Goal: Task Accomplishment & Management: Manage account settings

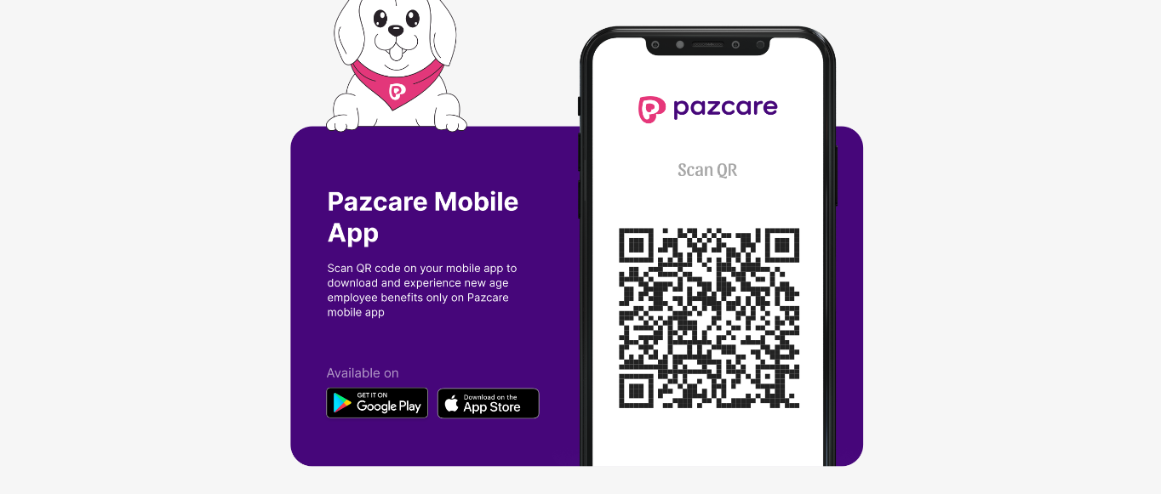
scroll to position [14, 2]
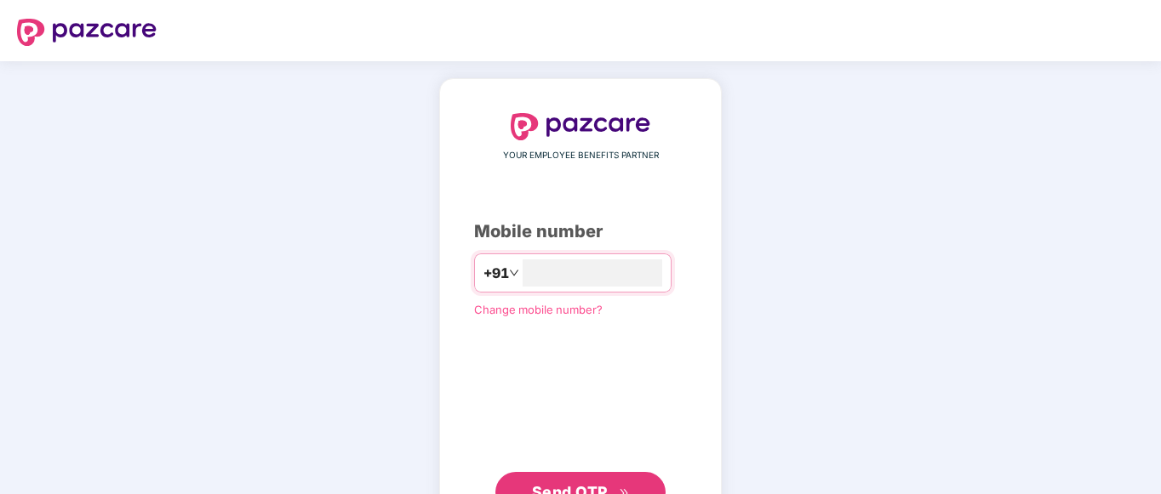
type input "**********"
click at [560, 482] on span "Send OTP" at bounding box center [581, 491] width 98 height 24
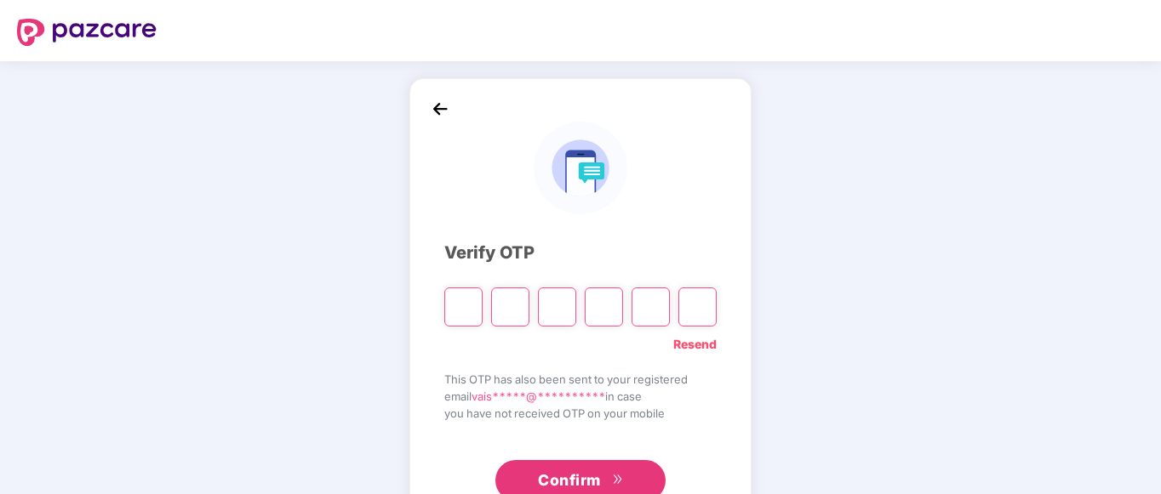
type input "*"
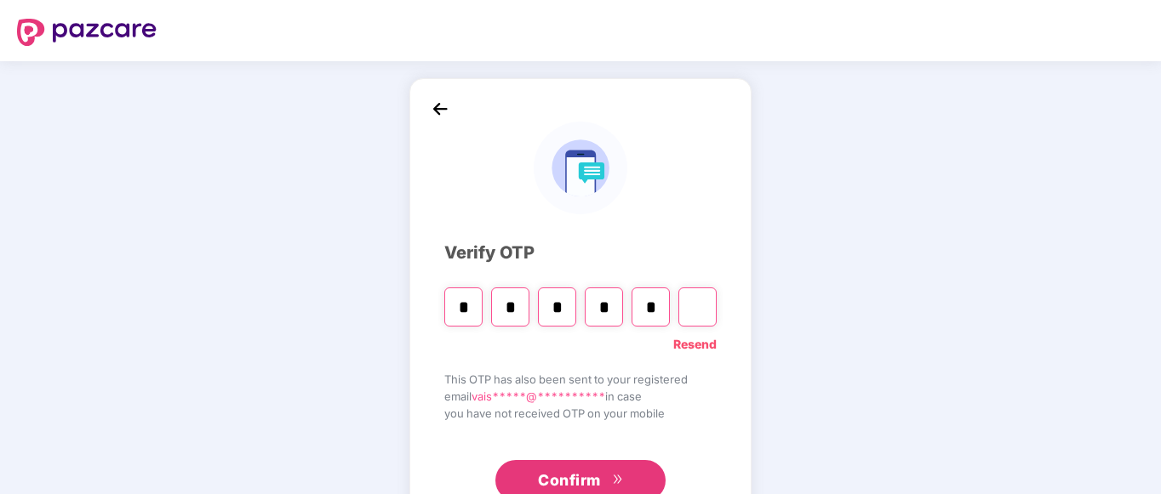
type input "*"
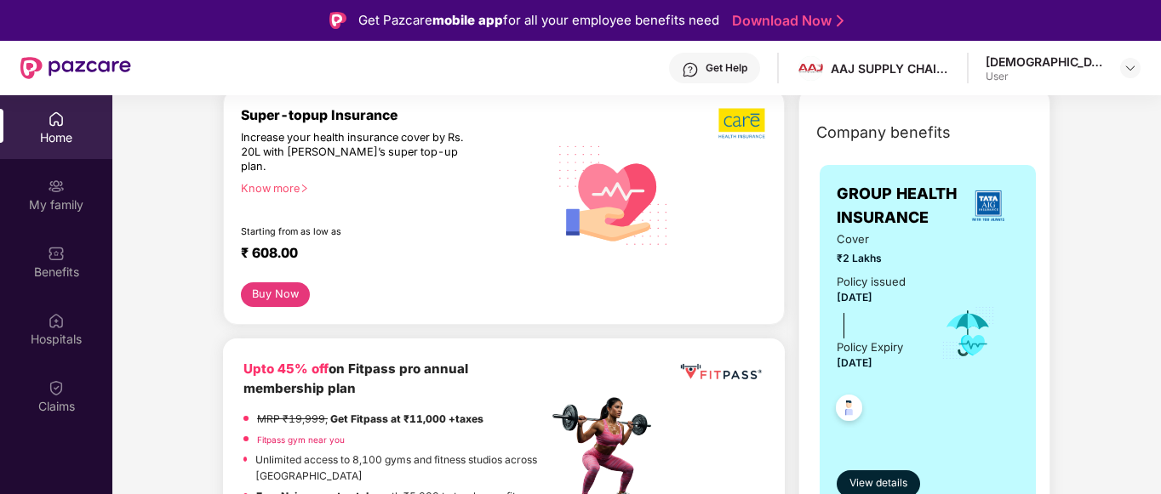
scroll to position [220, 0]
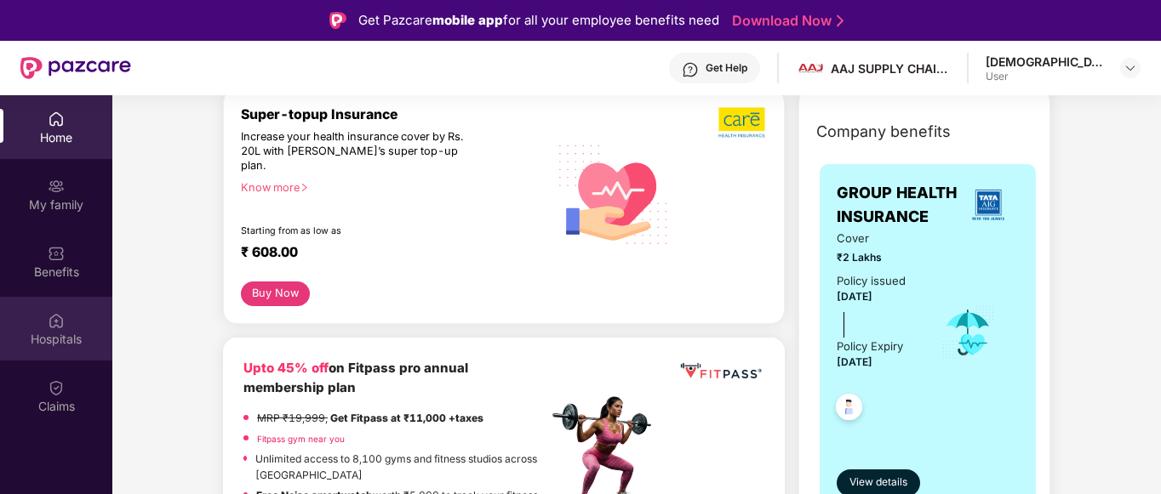
click at [90, 337] on div "Hospitals" at bounding box center [56, 339] width 112 height 17
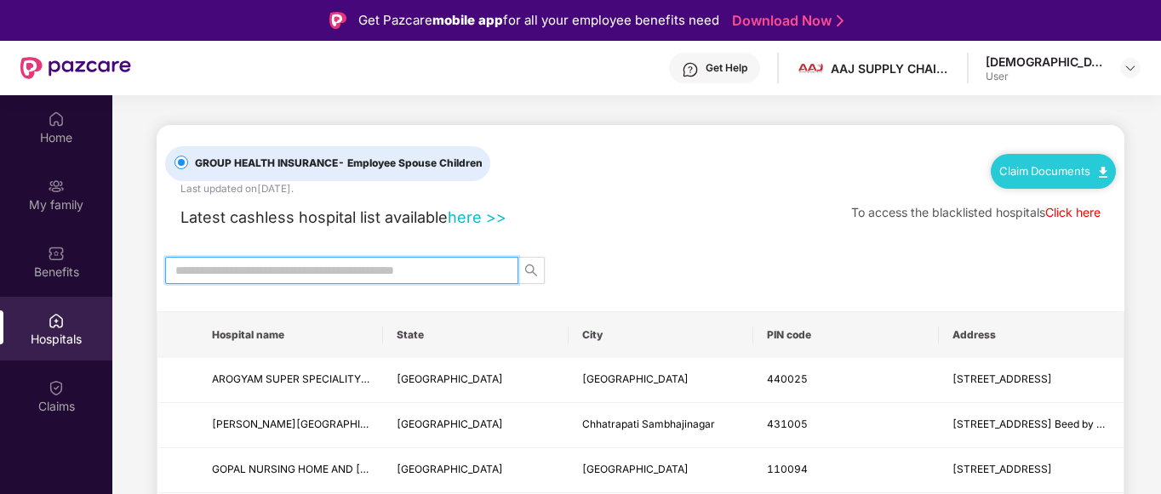
click at [249, 272] on input "text" at bounding box center [334, 270] width 319 height 19
type input "*"
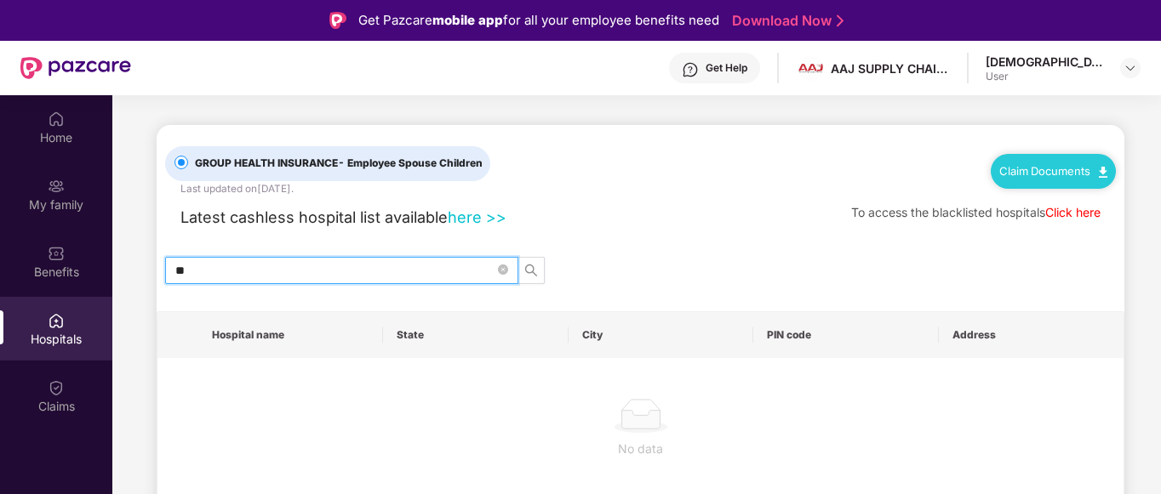
type input "*"
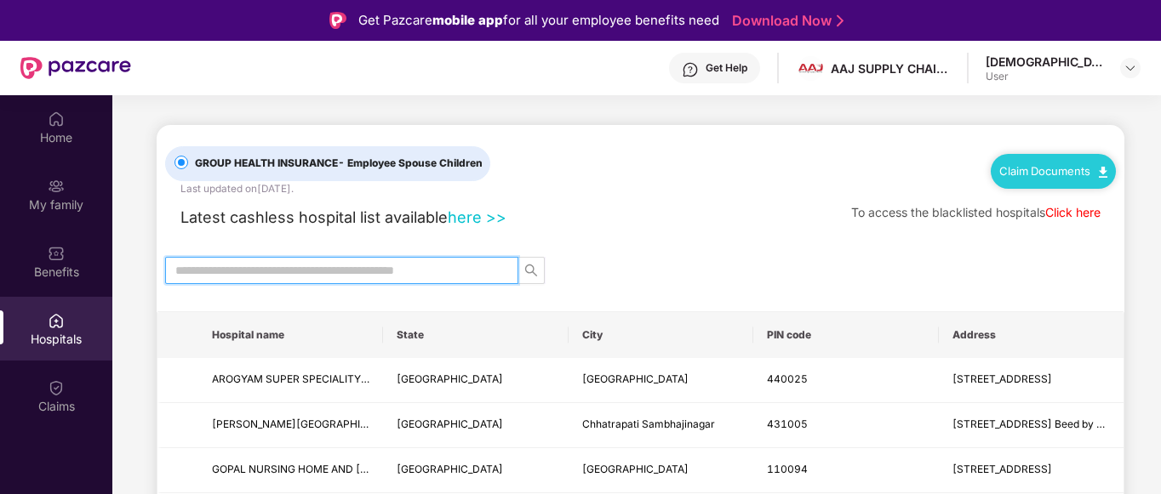
click at [249, 272] on input "text" at bounding box center [334, 270] width 319 height 19
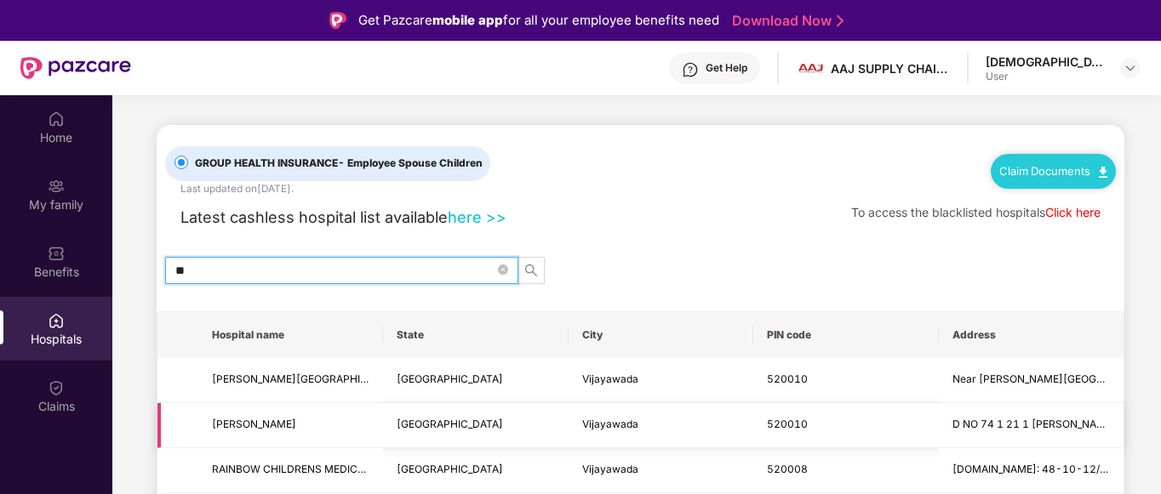
type input "*"
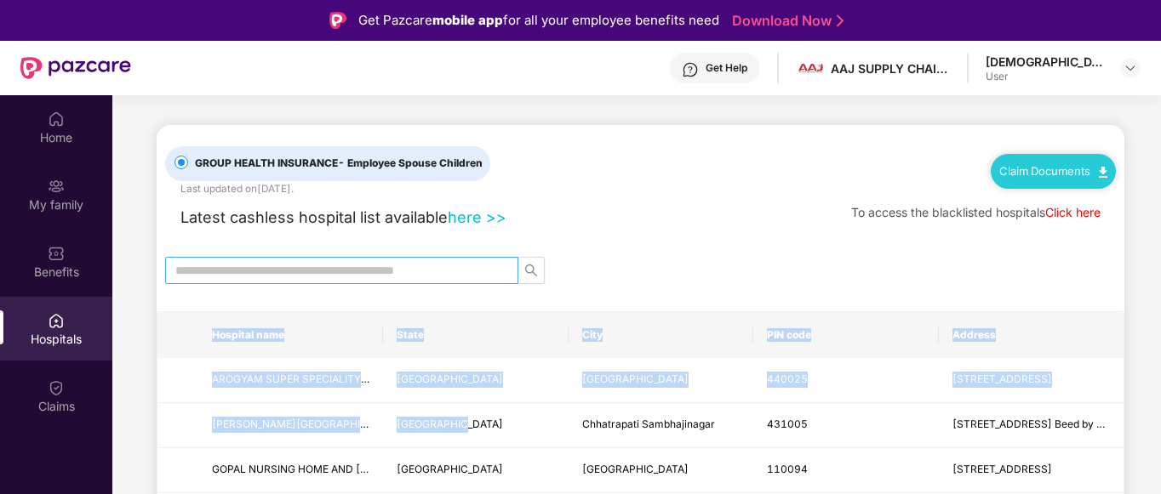
drag, startPoint x: 473, startPoint y: 447, endPoint x: 304, endPoint y: 264, distance: 249.3
click at [304, 264] on input "text" at bounding box center [334, 270] width 319 height 19
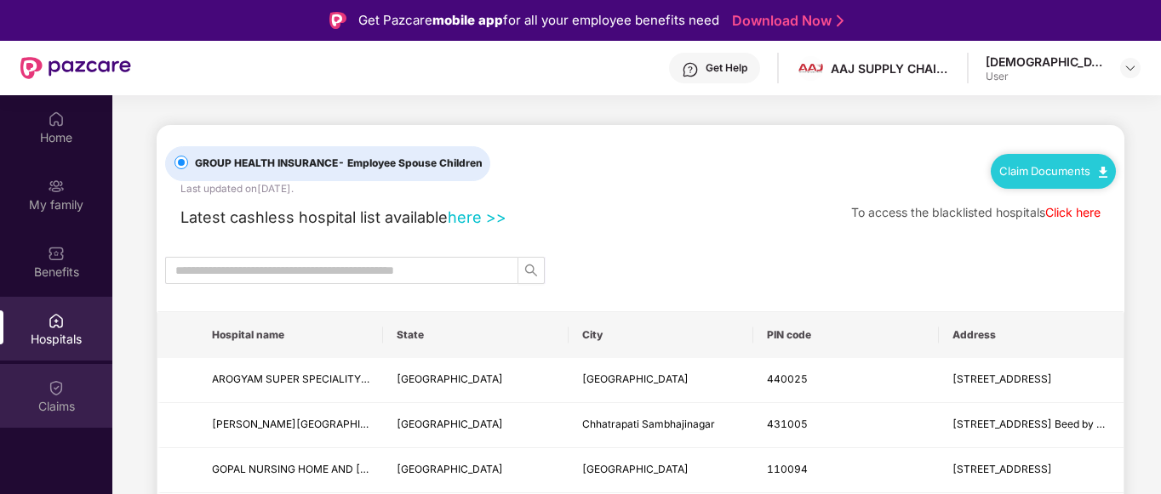
click at [70, 419] on div "Claims" at bounding box center [56, 396] width 112 height 64
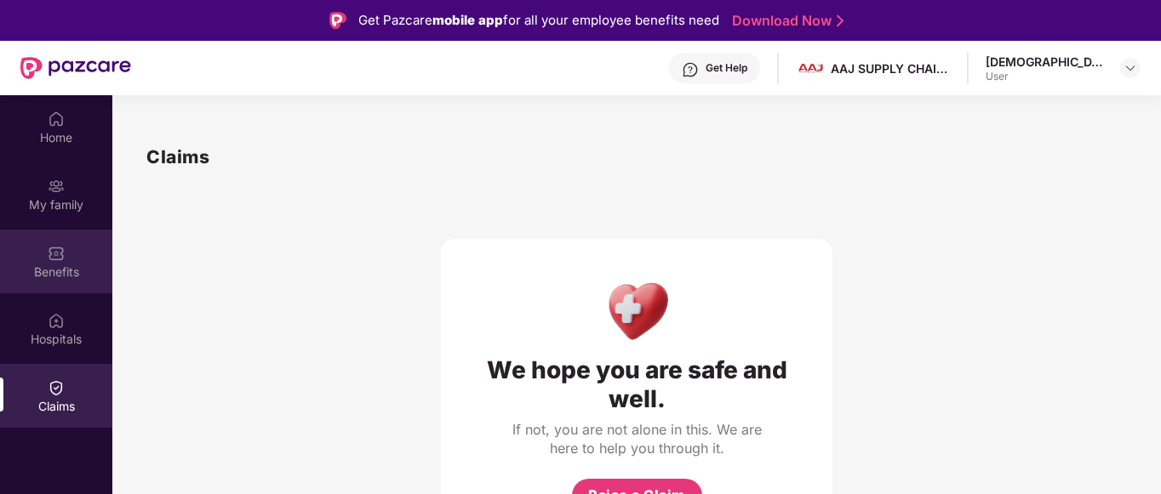
click at [63, 247] on img at bounding box center [56, 253] width 17 height 17
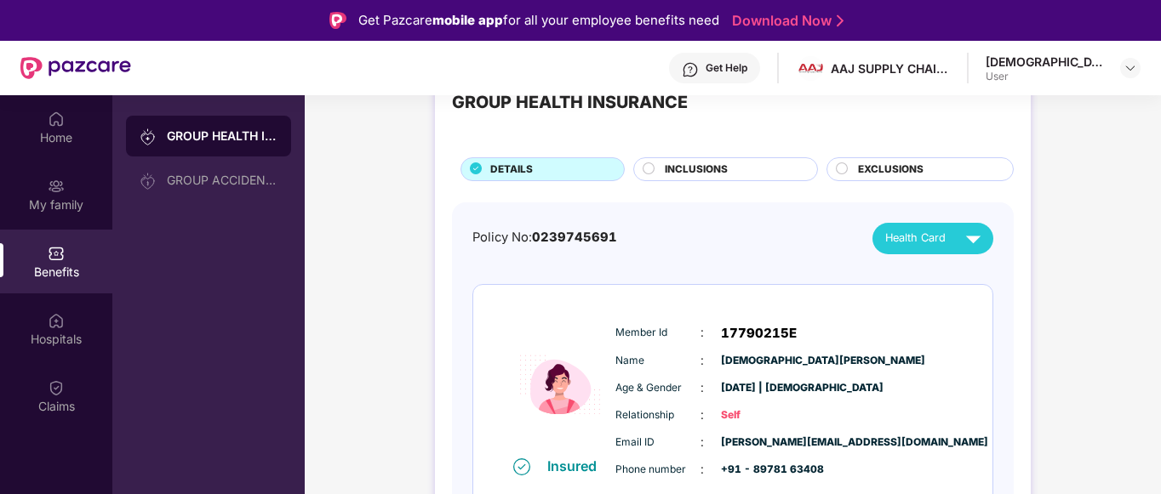
scroll to position [61, 0]
click at [39, 241] on div "Benefits" at bounding box center [56, 262] width 112 height 64
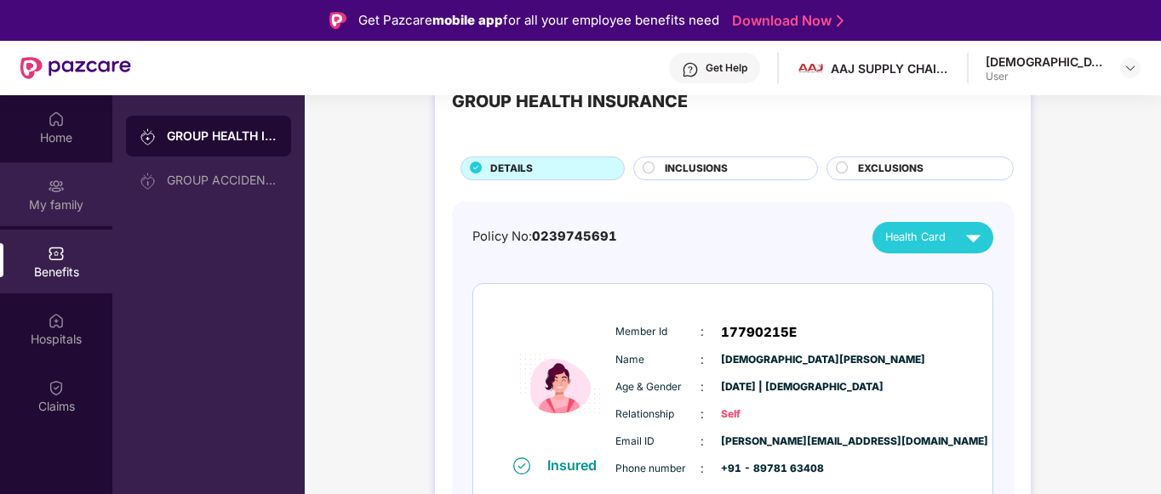
click at [52, 183] on img at bounding box center [56, 186] width 17 height 17
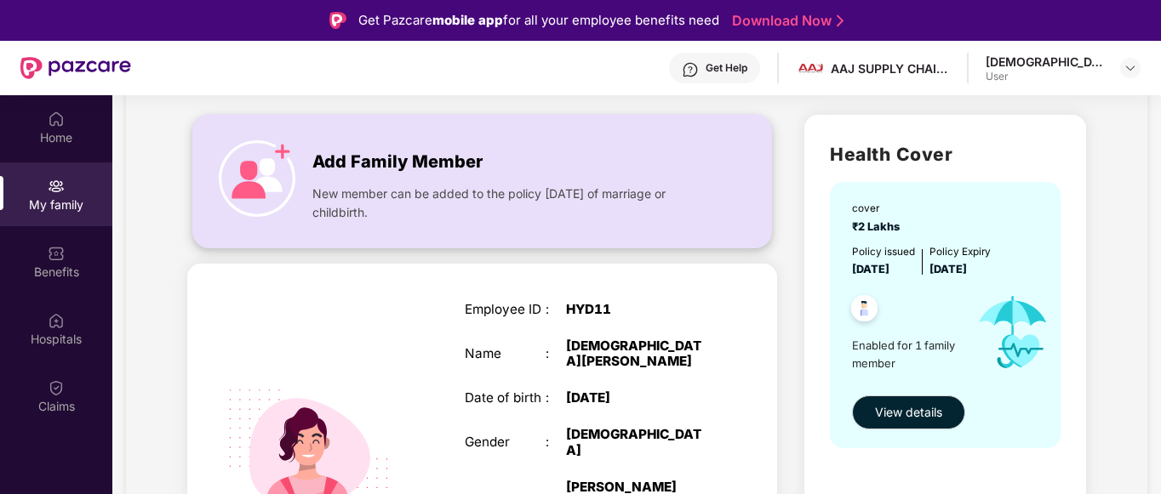
scroll to position [101, 0]
click at [933, 362] on span "Enabled for 1 family member" at bounding box center [907, 353] width 111 height 35
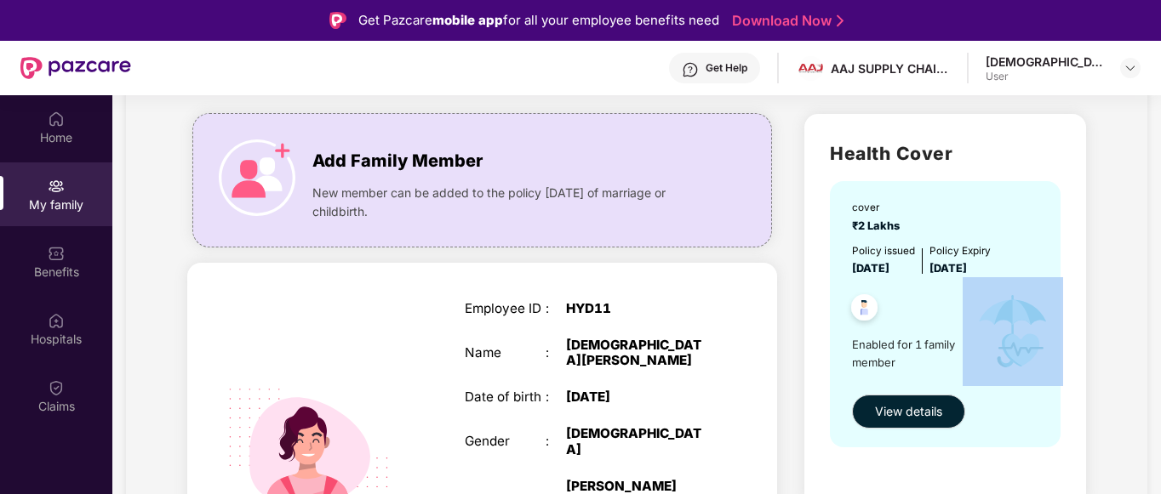
click at [933, 362] on span "Enabled for 1 family member" at bounding box center [907, 353] width 111 height 35
click at [921, 408] on span "View details" at bounding box center [908, 411] width 67 height 19
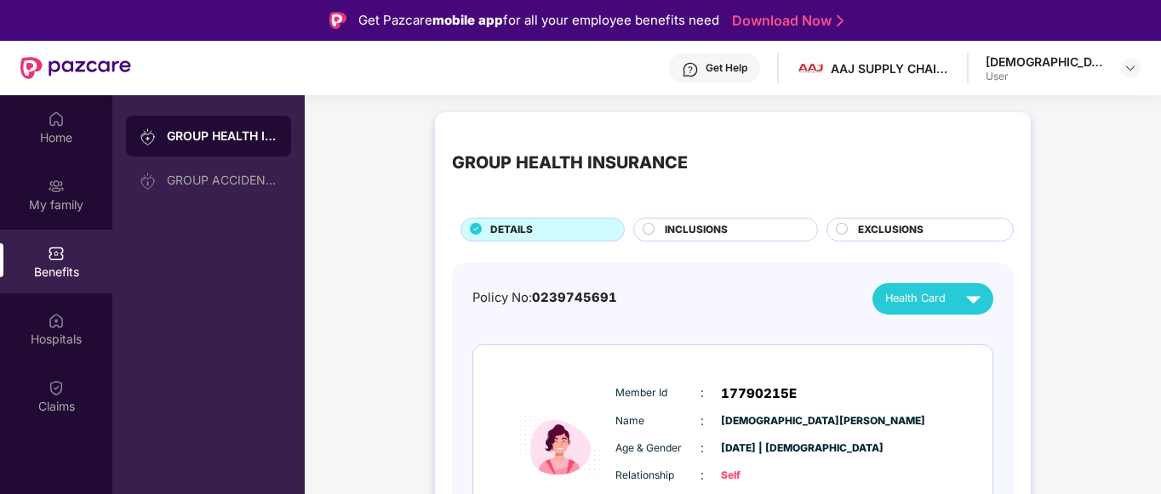
scroll to position [82, 0]
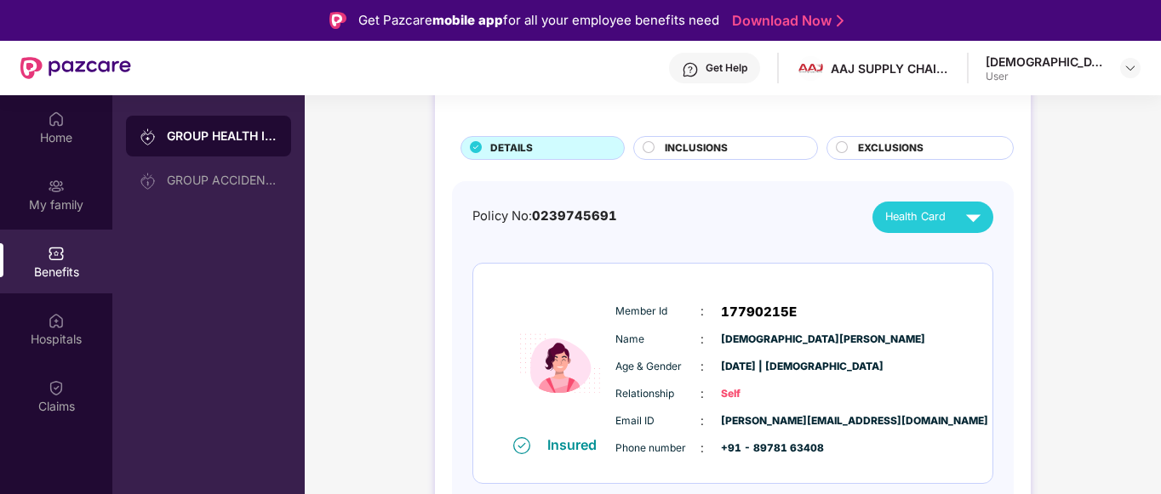
click at [733, 136] on div "INCLUSIONS" at bounding box center [725, 148] width 185 height 24
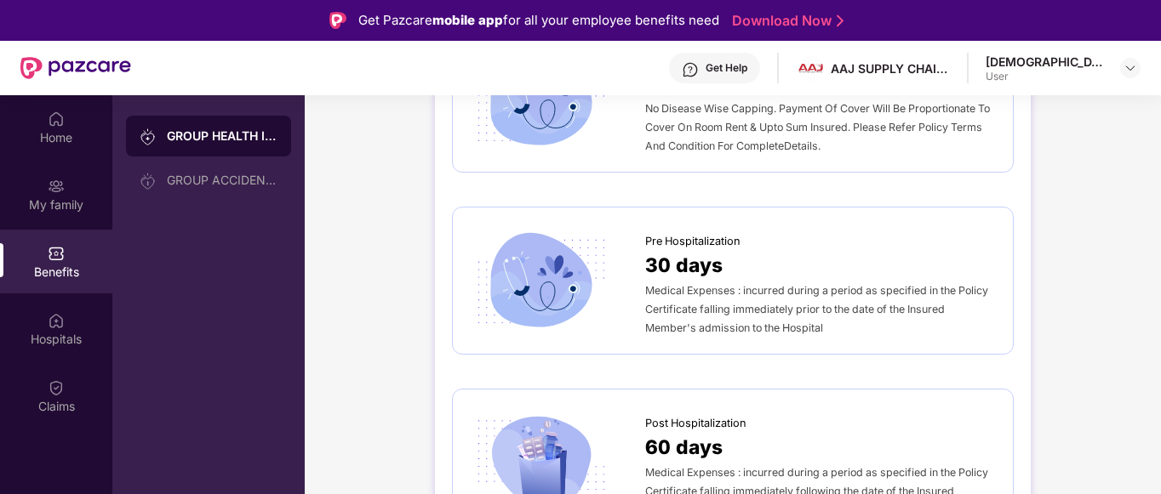
scroll to position [0, 0]
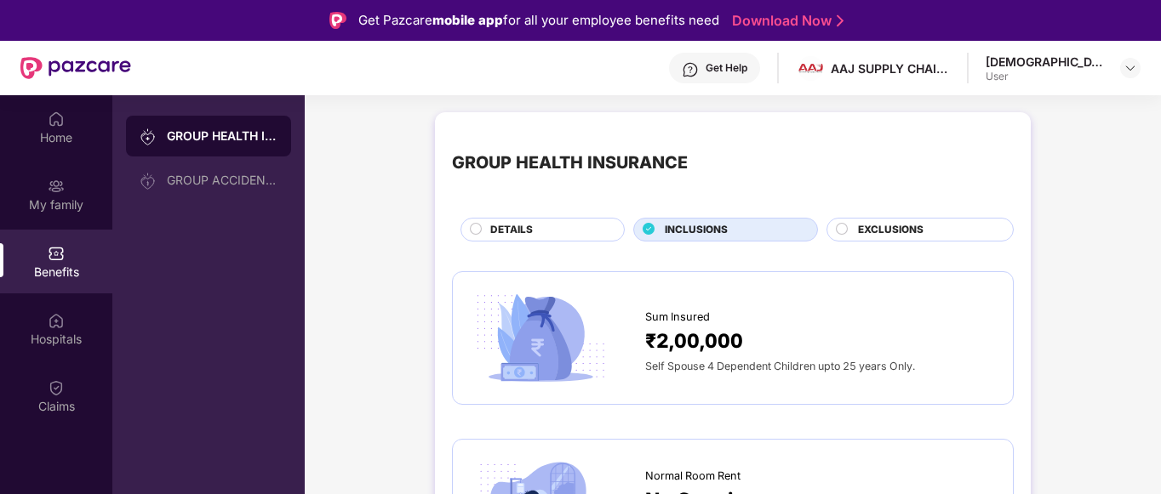
click at [884, 235] on span "EXCLUSIONS" at bounding box center [891, 230] width 66 height 16
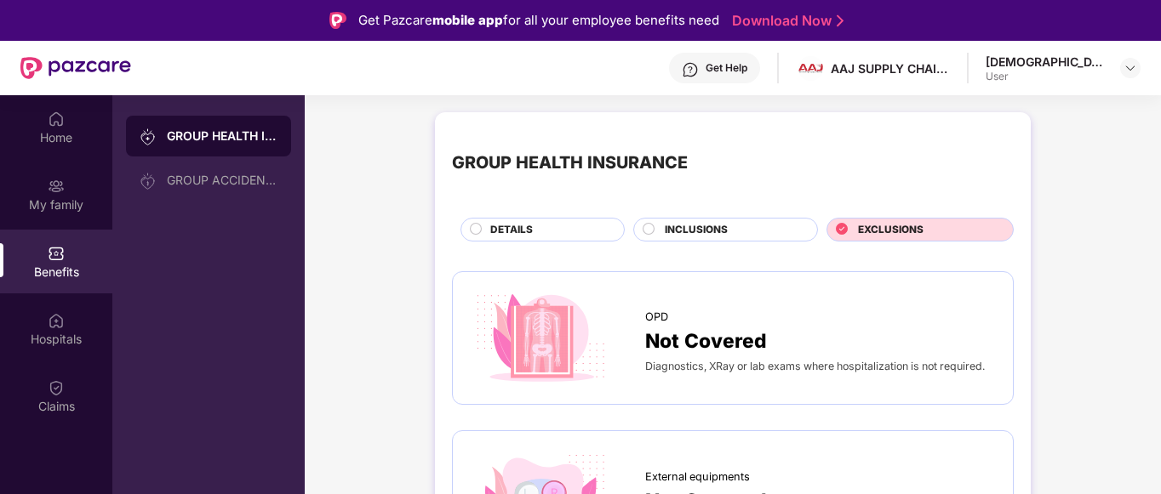
click at [532, 218] on div "DETAILS" at bounding box center [542, 230] width 164 height 24
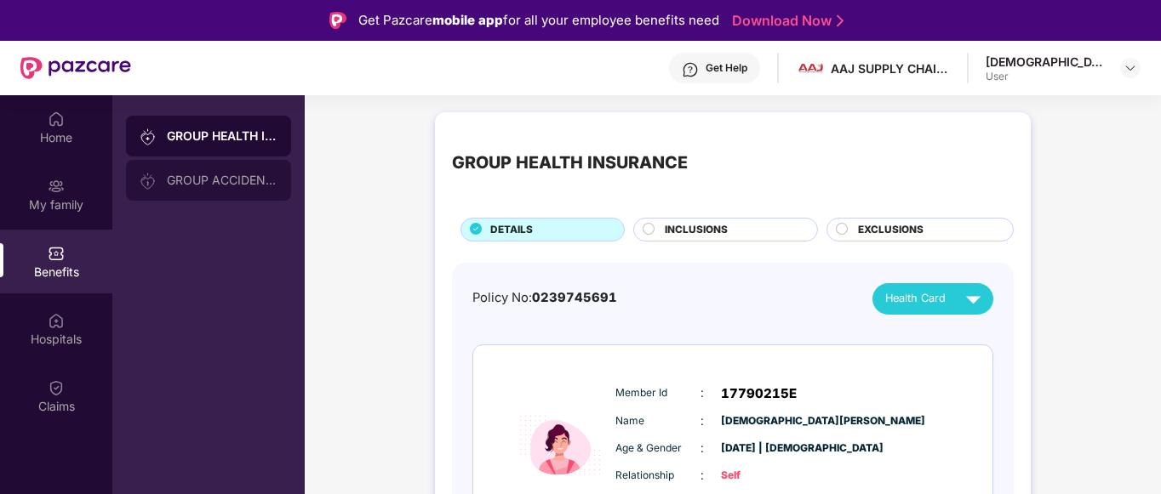
click at [230, 174] on div "GROUP ACCIDENTAL INSURANCE" at bounding box center [222, 181] width 111 height 14
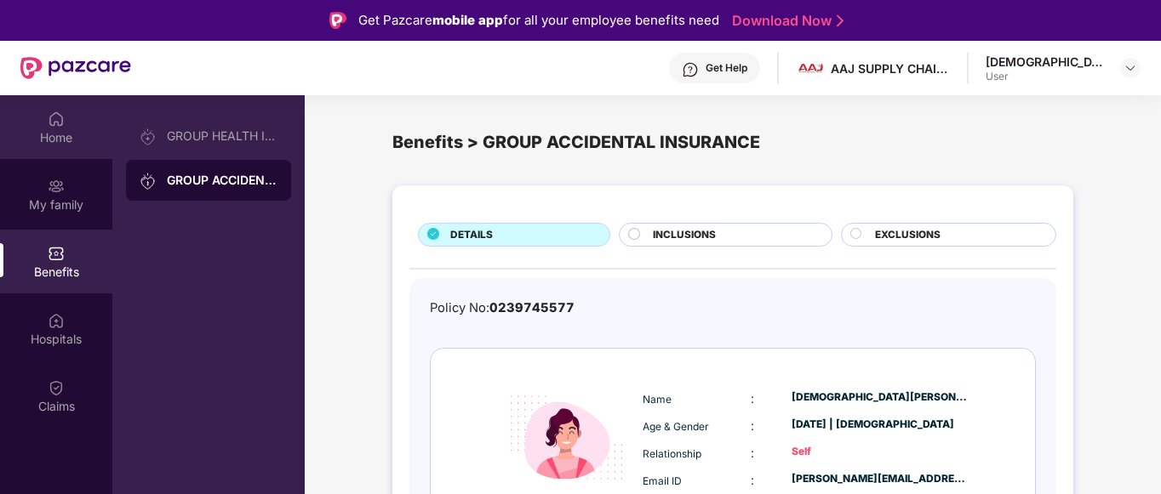
click at [76, 123] on div "Home" at bounding box center [56, 127] width 112 height 64
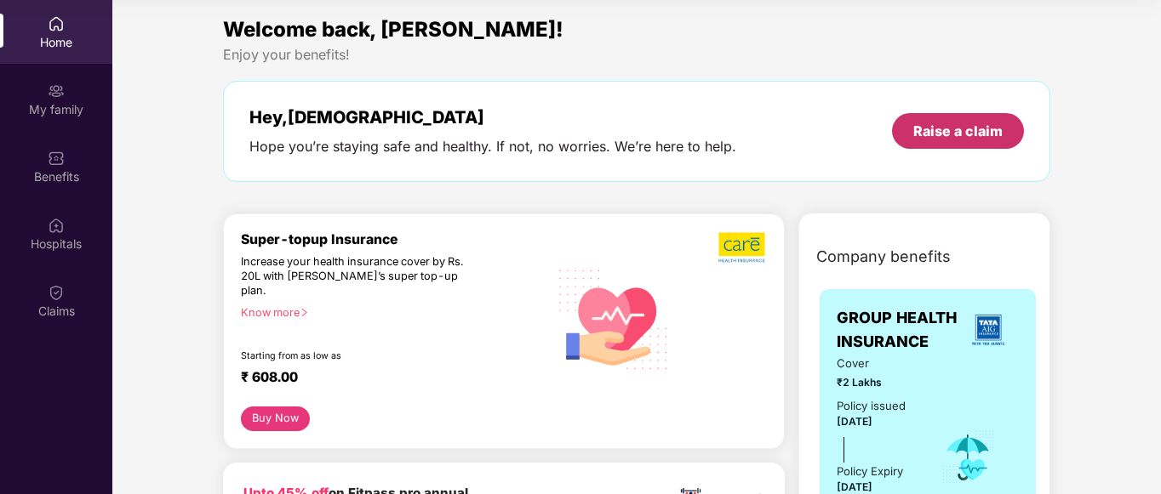
click at [937, 146] on div "Raise a claim" at bounding box center [958, 131] width 132 height 36
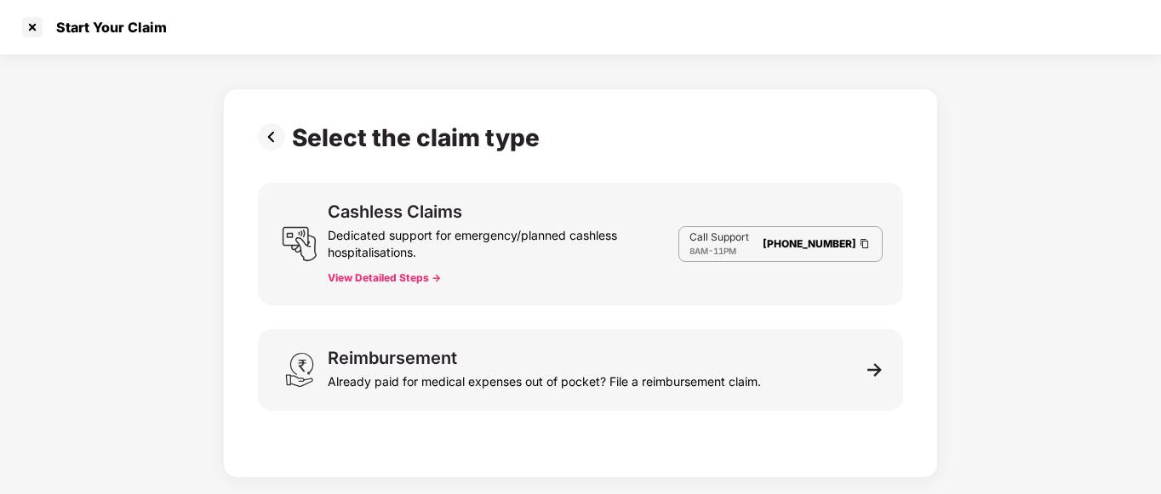
scroll to position [41, 0]
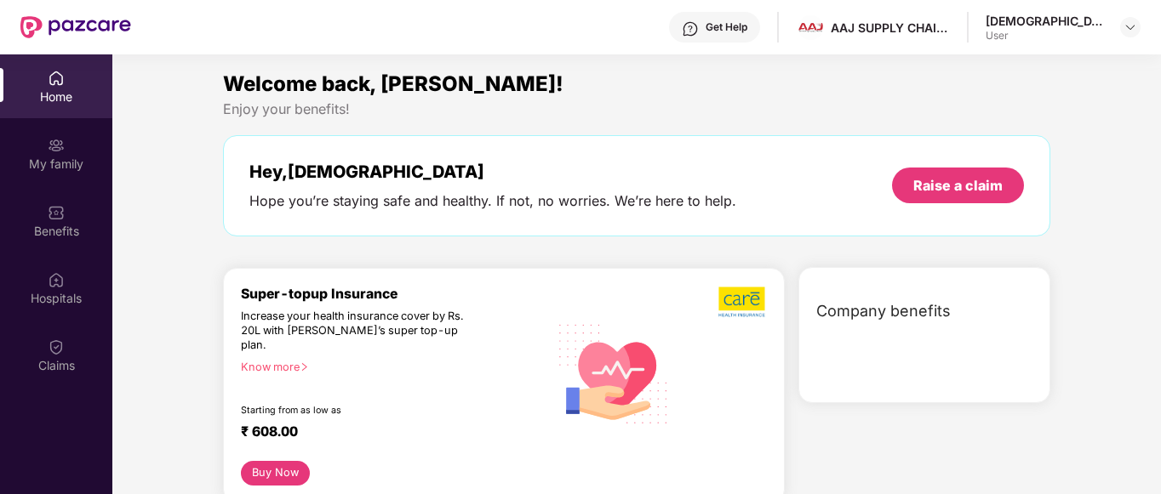
scroll to position [95, 0]
